Goal: Communication & Community: Answer question/provide support

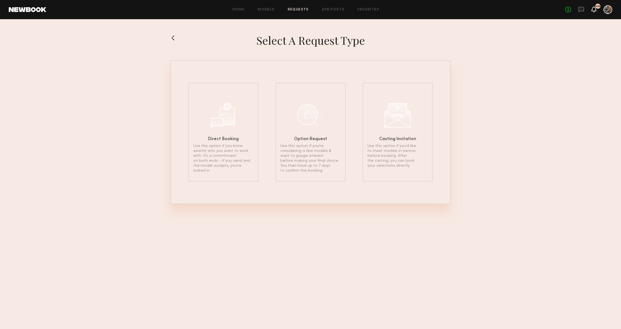
click at [595, 7] on icon at bounding box center [594, 9] width 4 height 4
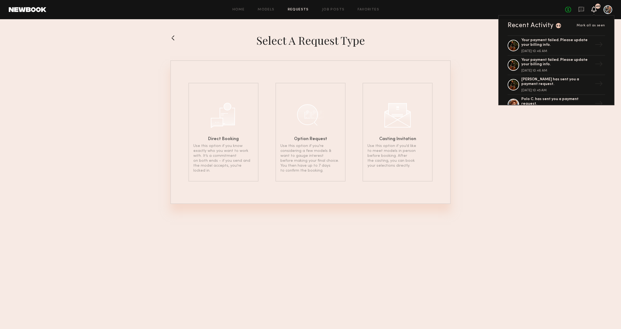
click at [578, 8] on div "No fees up to $5,000 40 Recent Activity 40 Mark all as seen Your payment failed…" at bounding box center [589, 9] width 47 height 9
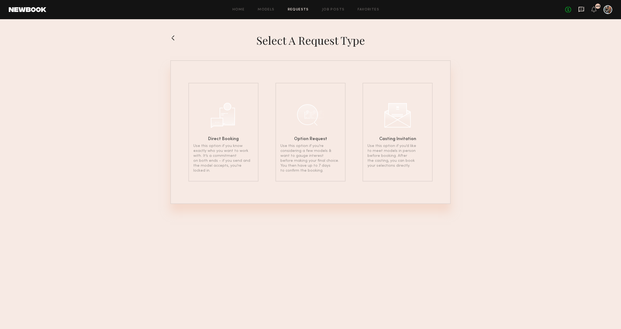
click at [582, 12] on icon at bounding box center [582, 9] width 6 height 6
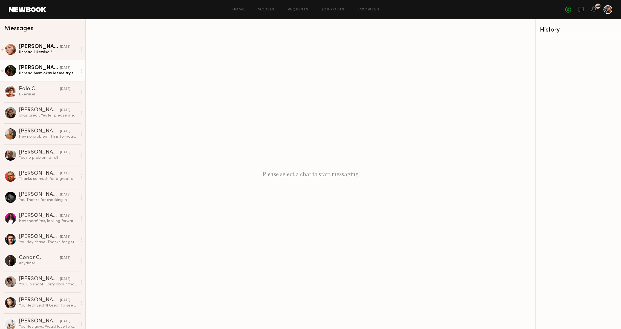
click at [46, 64] on link "Quinn D. 09/12/2025 Unread: hmm okay let me try that on my end" at bounding box center [42, 70] width 85 height 21
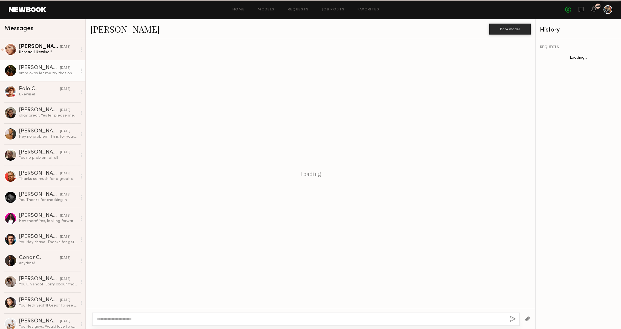
scroll to position [261, 0]
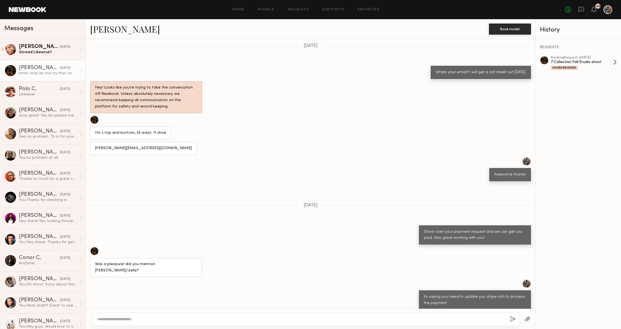
click at [564, 59] on div "7 Collection Fall Studio shoot" at bounding box center [582, 61] width 62 height 5
